Goal: Check status: Check status

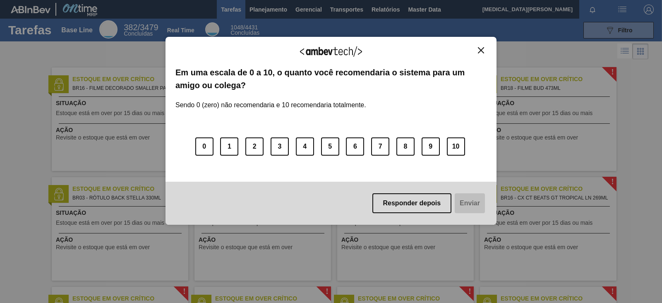
click at [482, 50] on img "Close" at bounding box center [481, 50] width 6 height 6
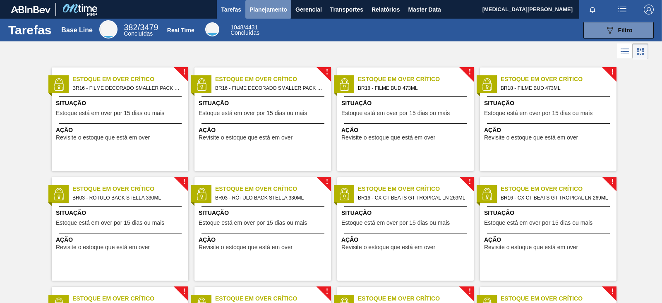
click at [273, 10] on span "Planejamento" at bounding box center [269, 10] width 38 height 10
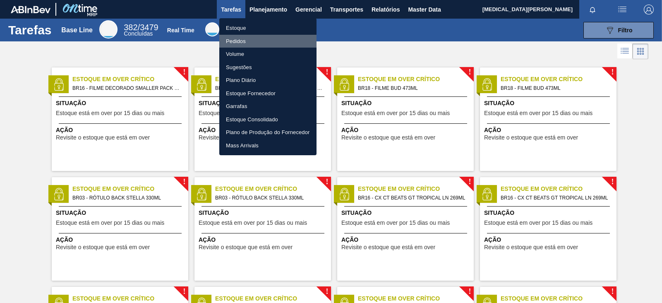
click at [234, 40] on li "Pedidos" at bounding box center [267, 41] width 97 height 13
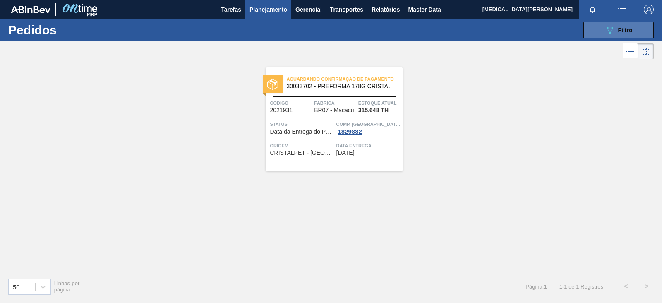
click at [619, 30] on span "Filtro" at bounding box center [625, 30] width 14 height 7
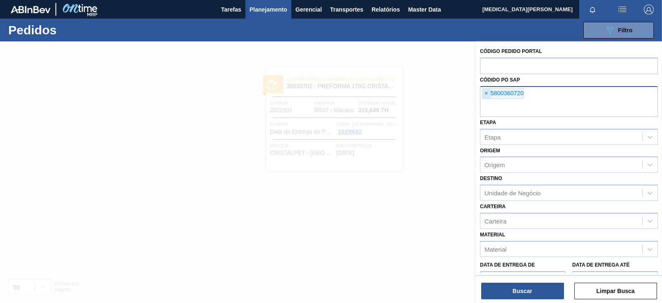
click at [487, 94] on span "×" at bounding box center [486, 94] width 8 height 10
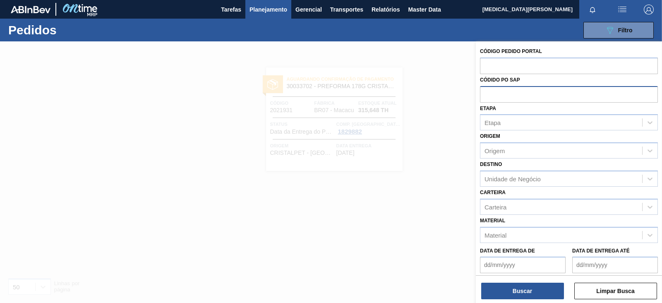
paste input "5800364930"
type input "5800364930"
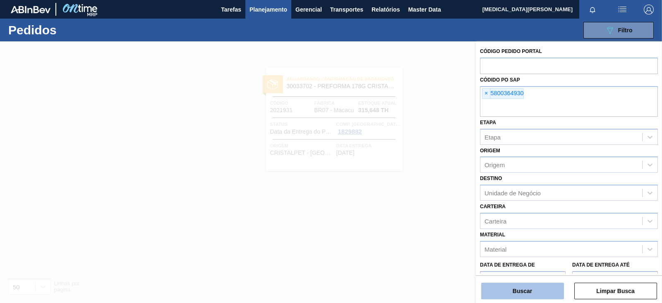
click at [530, 287] on button "Buscar" at bounding box center [522, 291] width 83 height 17
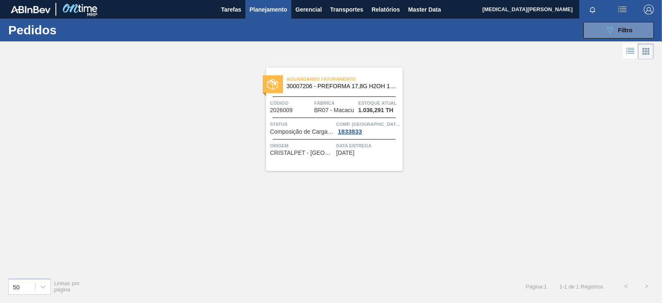
click at [352, 89] on div "Aguardando Faturamento 30007206 - PREFORMA 17,8G H2OH 100% RECICLADA" at bounding box center [334, 83] width 137 height 19
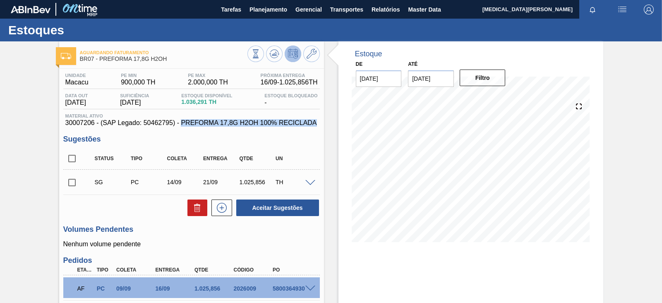
drag, startPoint x: 181, startPoint y: 121, endPoint x: 316, endPoint y: 123, distance: 134.9
click at [316, 123] on span "30007206 - (SAP Legado: 50462795) - PREFORMA 17,8G H2OH 100% RECICLADA" at bounding box center [191, 122] width 252 height 7
copy span "PREFORMA 17,8G H2OH 100% RECICLADA"
click at [129, 136] on h3 "Sugestões" at bounding box center [191, 139] width 257 height 9
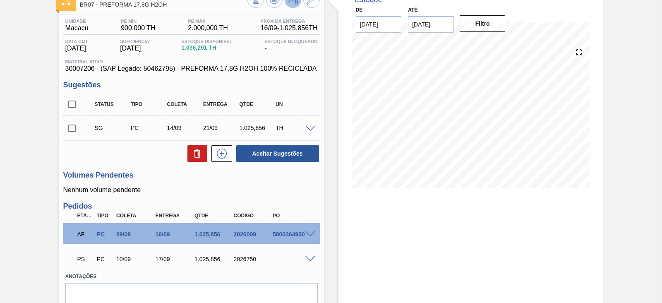
scroll to position [91, 0]
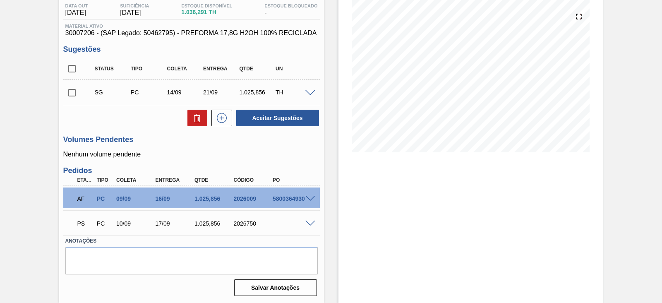
click at [308, 200] on span at bounding box center [310, 199] width 10 height 6
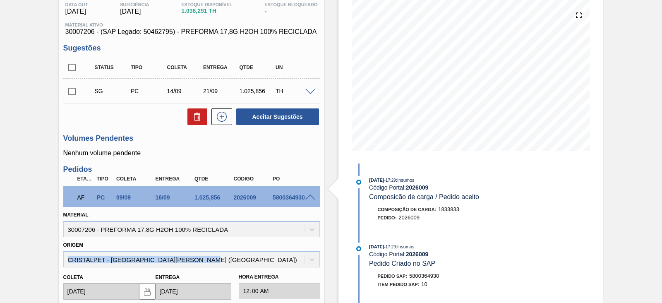
drag, startPoint x: 205, startPoint y: 259, endPoint x: 62, endPoint y: 259, distance: 143.2
click at [62, 259] on div "Origem CRISTALPET - [GEOGRAPHIC_DATA] ([GEOGRAPHIC_DATA])" at bounding box center [191, 253] width 263 height 28
copy div "CRISTALPET - [GEOGRAPHIC_DATA][PERSON_NAME] ([GEOGRAPHIC_DATA])"
drag, startPoint x: 96, startPoint y: 230, endPoint x: 79, endPoint y: 230, distance: 16.6
click at [79, 230] on div "Material 30007206 - PREFORMA 17,8G H2OH 100% RECICLADA" at bounding box center [191, 223] width 257 height 28
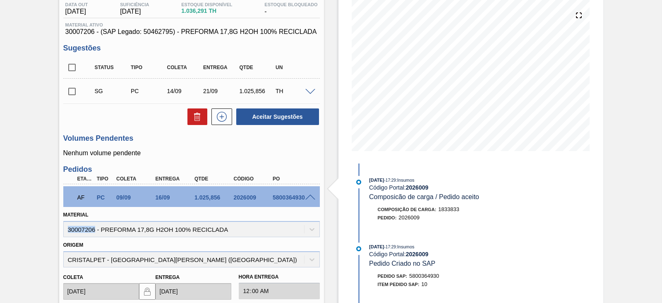
drag, startPoint x: 68, startPoint y: 230, endPoint x: 94, endPoint y: 230, distance: 25.7
click at [94, 230] on div "Material 30007206 - PREFORMA 17,8G H2OH 100% RECICLADA" at bounding box center [191, 223] width 257 height 28
copy div "30007206"
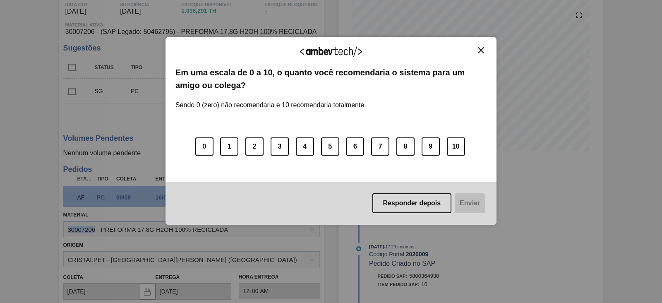
click at [485, 50] on button "Close" at bounding box center [480, 50] width 11 height 7
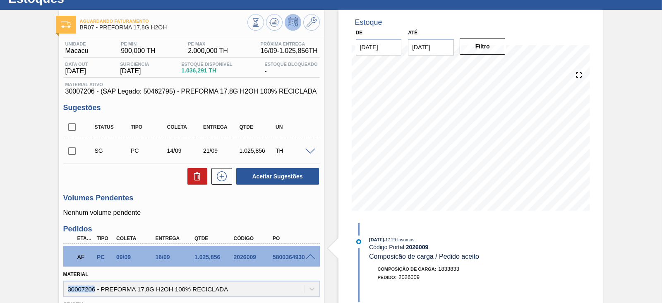
scroll to position [0, 0]
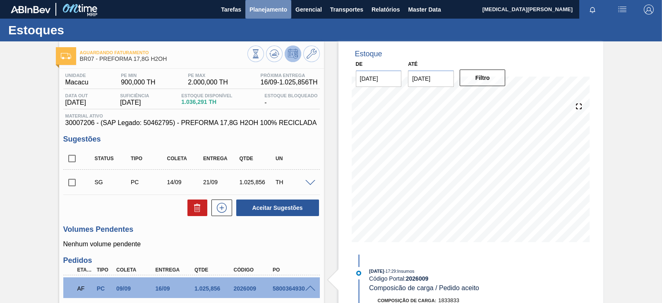
click at [274, 10] on span "Planejamento" at bounding box center [269, 10] width 38 height 10
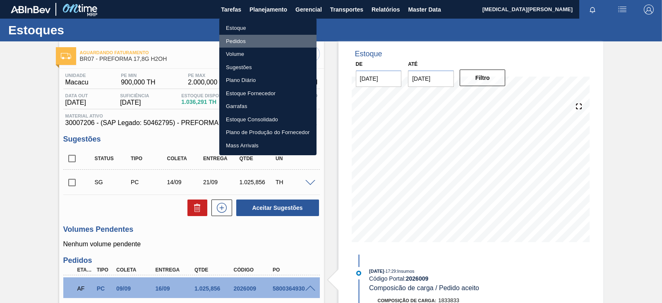
click at [232, 41] on li "Pedidos" at bounding box center [267, 41] width 97 height 13
